Goal: Navigation & Orientation: Understand site structure

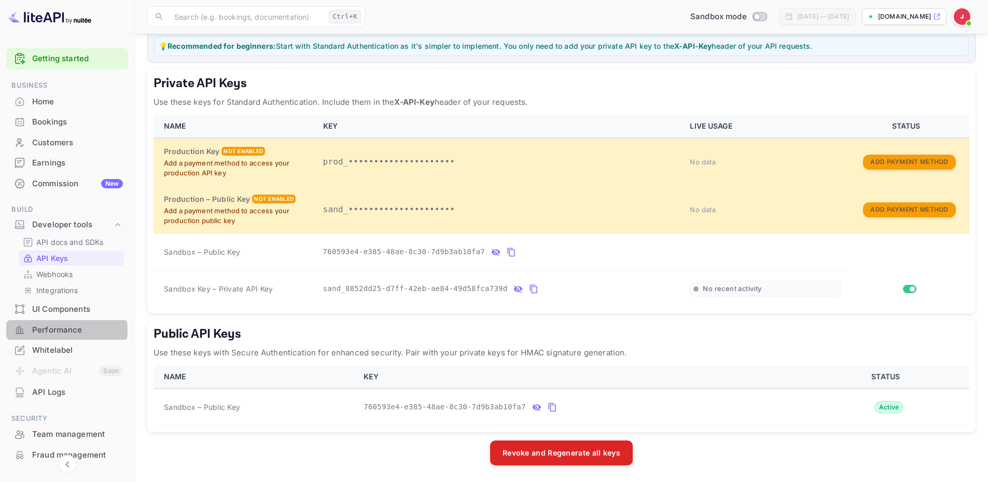
click at [60, 330] on div "Performance" at bounding box center [77, 330] width 91 height 12
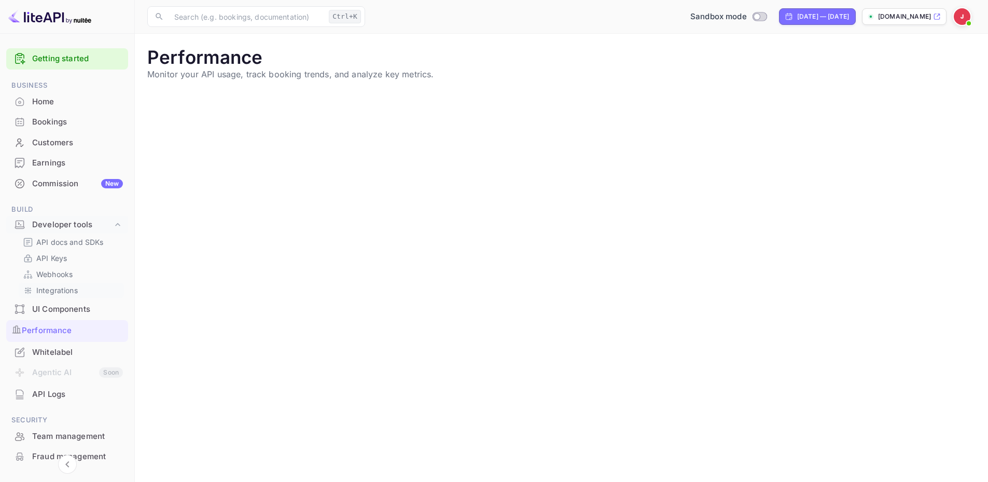
click at [63, 287] on p "Integrations" at bounding box center [56, 290] width 41 height 11
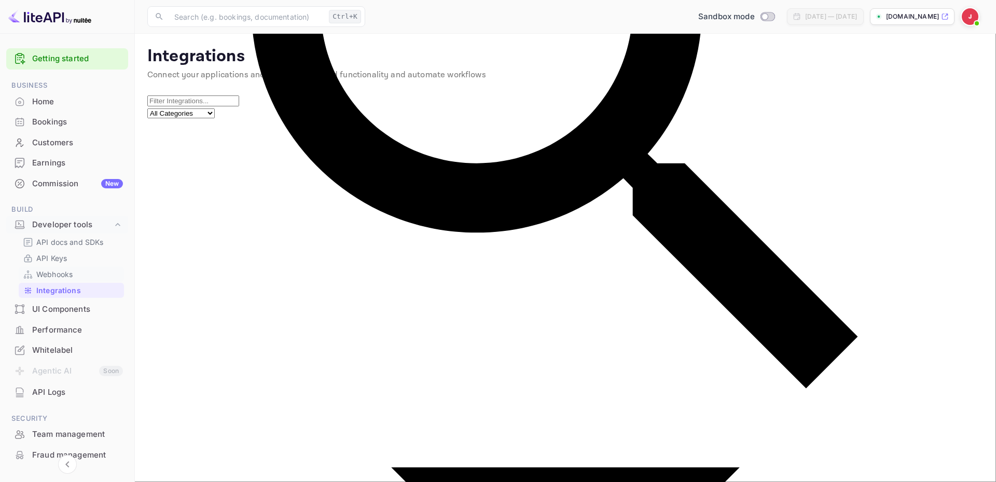
click at [58, 276] on p "Webhooks" at bounding box center [54, 274] width 36 height 11
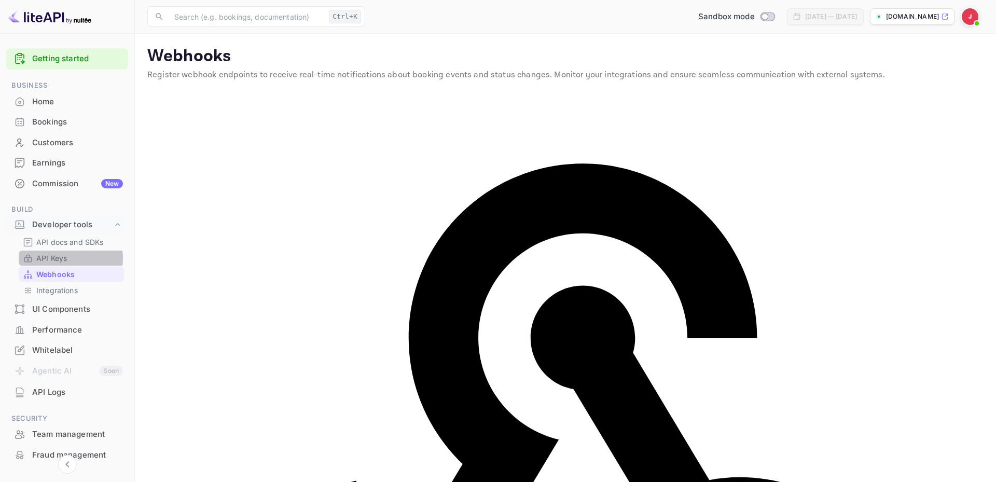
click at [51, 258] on p "API Keys" at bounding box center [51, 258] width 31 height 11
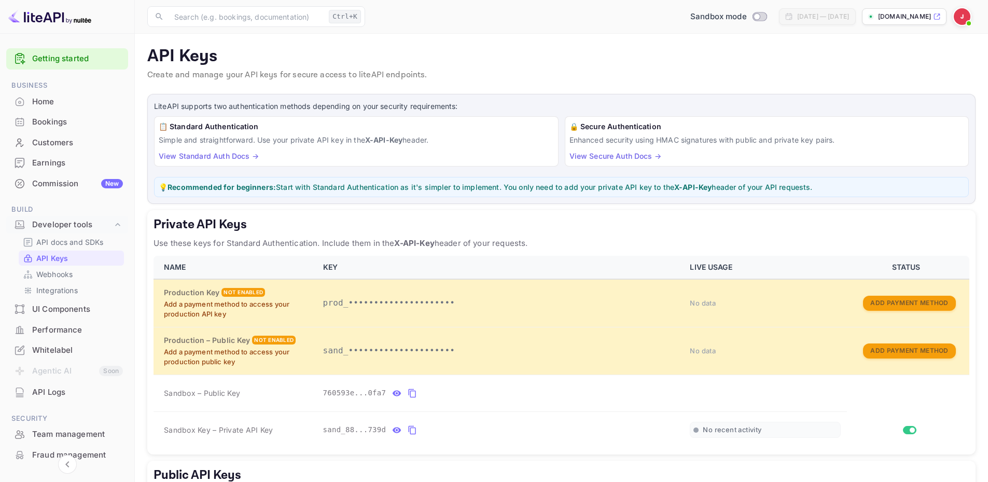
click at [60, 187] on div "Commission New" at bounding box center [77, 184] width 91 height 12
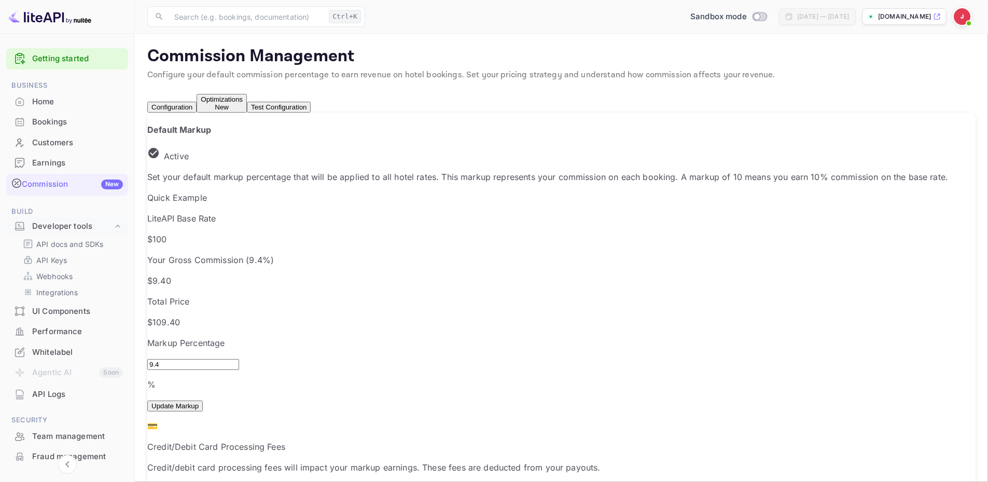
click at [247, 112] on button "Optimizations New" at bounding box center [222, 103] width 50 height 19
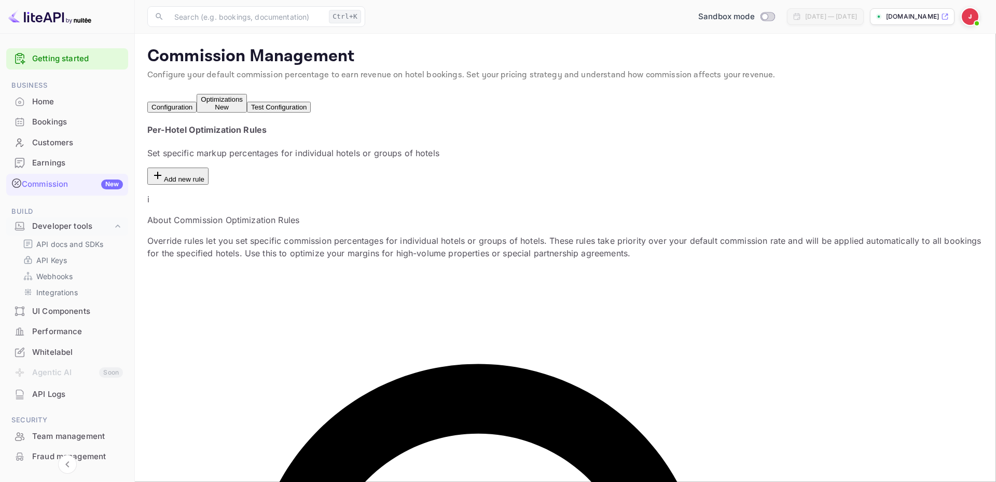
click at [311, 108] on button "Test Configuration" at bounding box center [279, 107] width 64 height 11
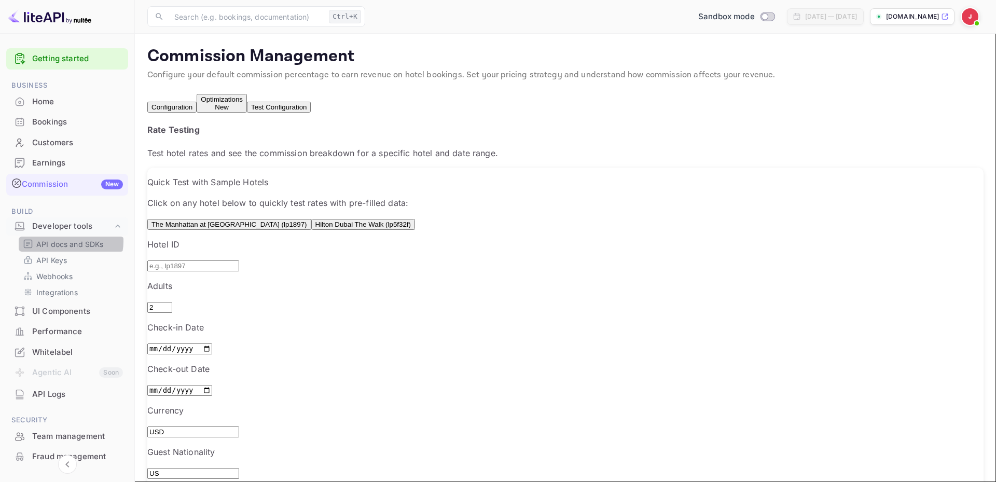
click at [69, 240] on p "API docs and SDKs" at bounding box center [69, 244] width 67 height 11
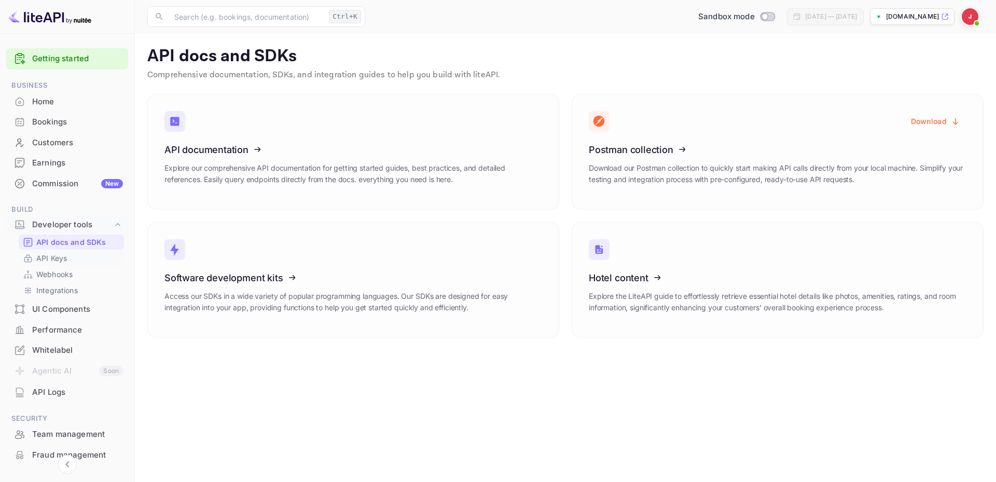
click at [64, 258] on p "API Keys" at bounding box center [51, 258] width 31 height 11
